Goal: Register for event/course: Register for event/course

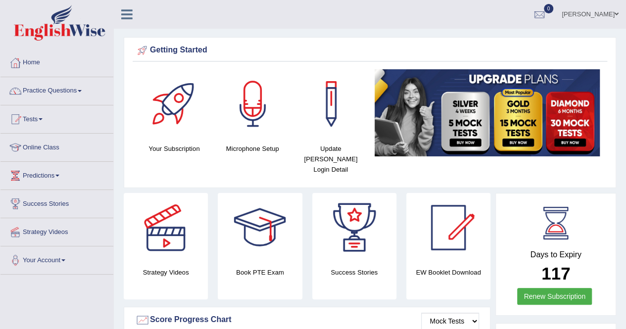
click at [40, 114] on link "Tests" at bounding box center [56, 117] width 113 height 25
click at [40, 119] on link "Tests" at bounding box center [56, 117] width 113 height 25
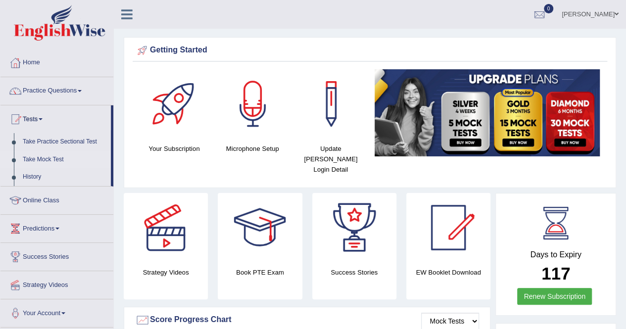
click at [45, 158] on link "Take Mock Test" at bounding box center [64, 160] width 93 height 18
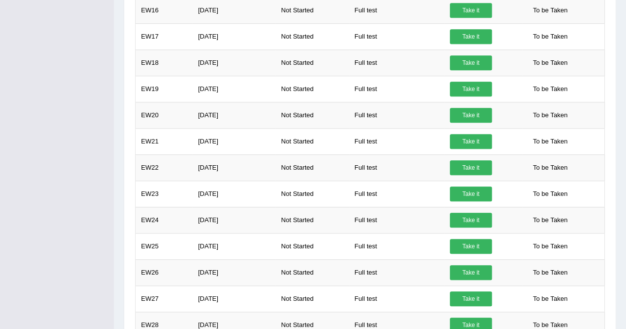
scroll to position [482, 0]
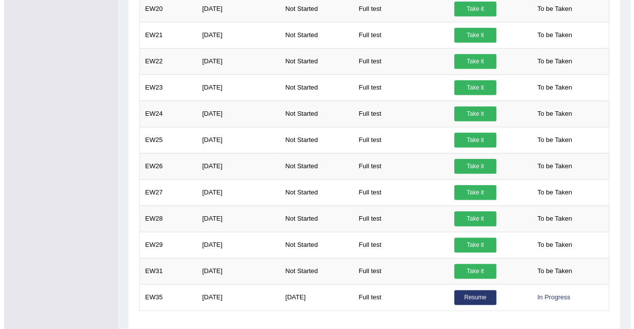
scroll to position [509, 0]
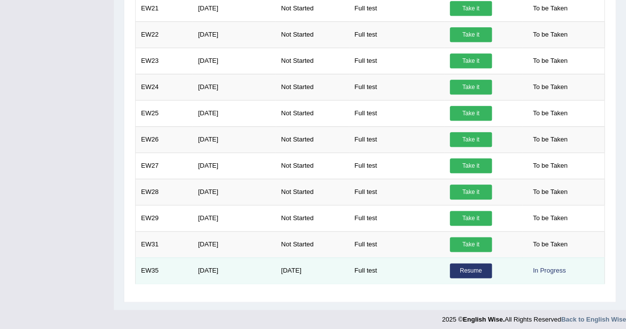
click at [467, 267] on link "Resume" at bounding box center [471, 270] width 42 height 15
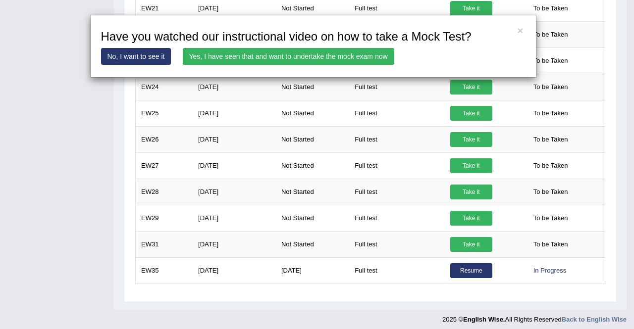
click at [350, 51] on link "Yes, I have seen that and want to undertake the mock exam now" at bounding box center [288, 56] width 211 height 17
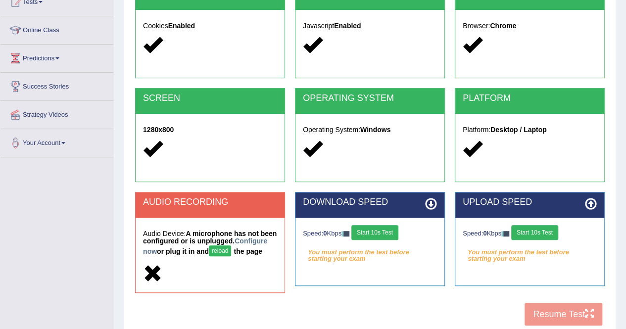
click at [550, 229] on button "Start 10s Test" at bounding box center [534, 232] width 47 height 15
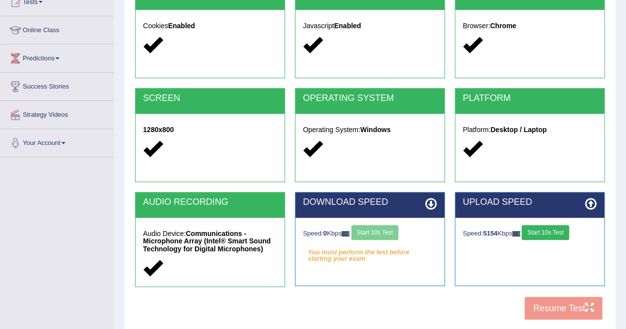
click at [547, 230] on button "Start 10s Test" at bounding box center [545, 232] width 47 height 15
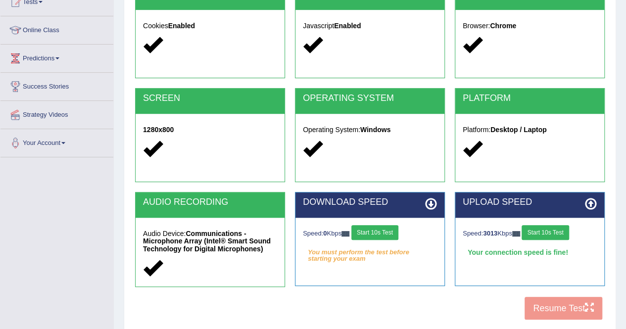
click at [547, 230] on button "Start 10s Test" at bounding box center [545, 232] width 47 height 15
click at [447, 204] on div "DOWNLOAD SPEED Speed: 0 Kbps Start 10s Test You must perform the test before st…" at bounding box center [370, 244] width 160 height 104
click at [378, 230] on button "Start 10s Test" at bounding box center [374, 232] width 47 height 15
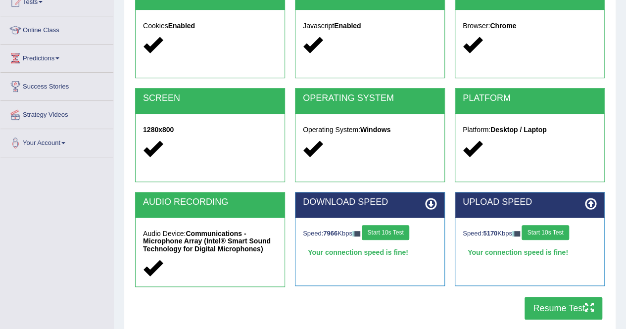
click at [551, 303] on button "Resume Test" at bounding box center [564, 308] width 78 height 23
